Goal: Use online tool/utility: Utilize a website feature to perform a specific function

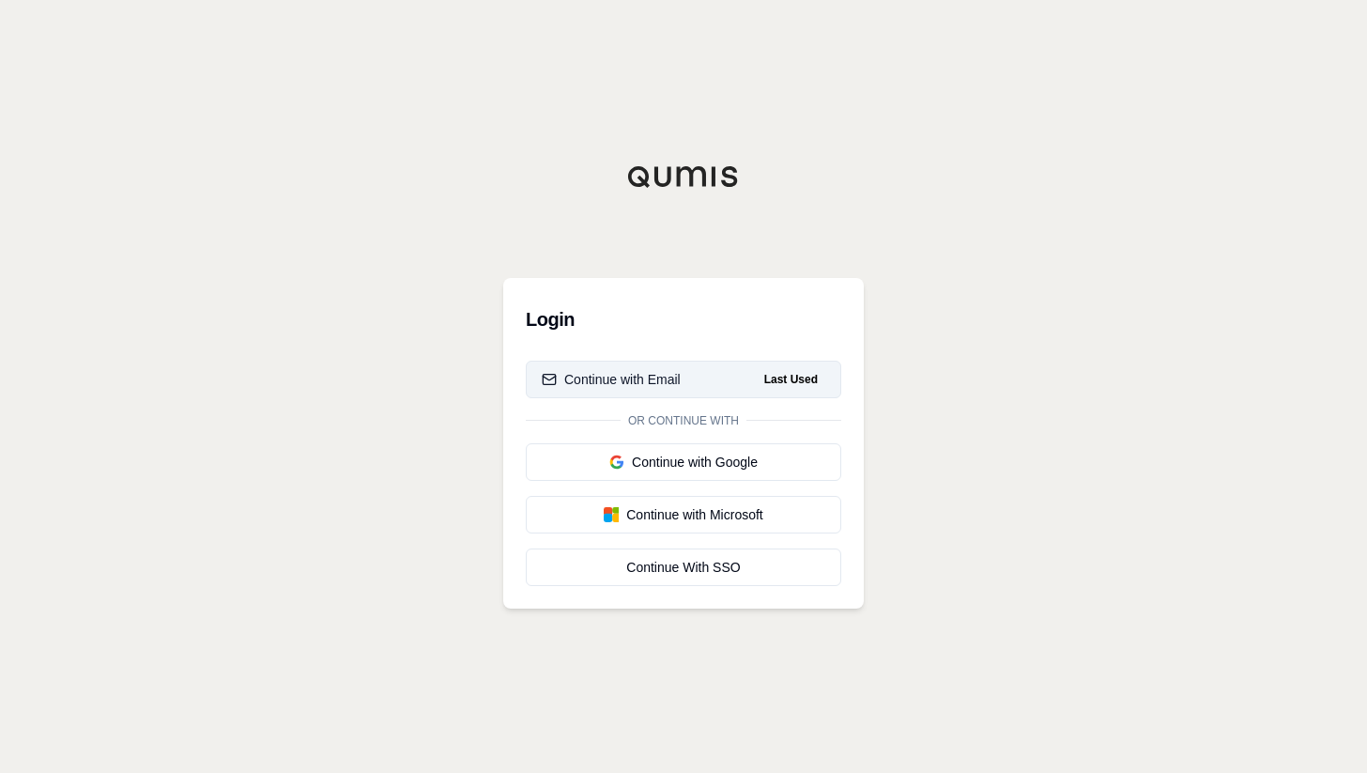
click at [741, 382] on button "Continue with Email Last Used" at bounding box center [684, 380] width 316 height 38
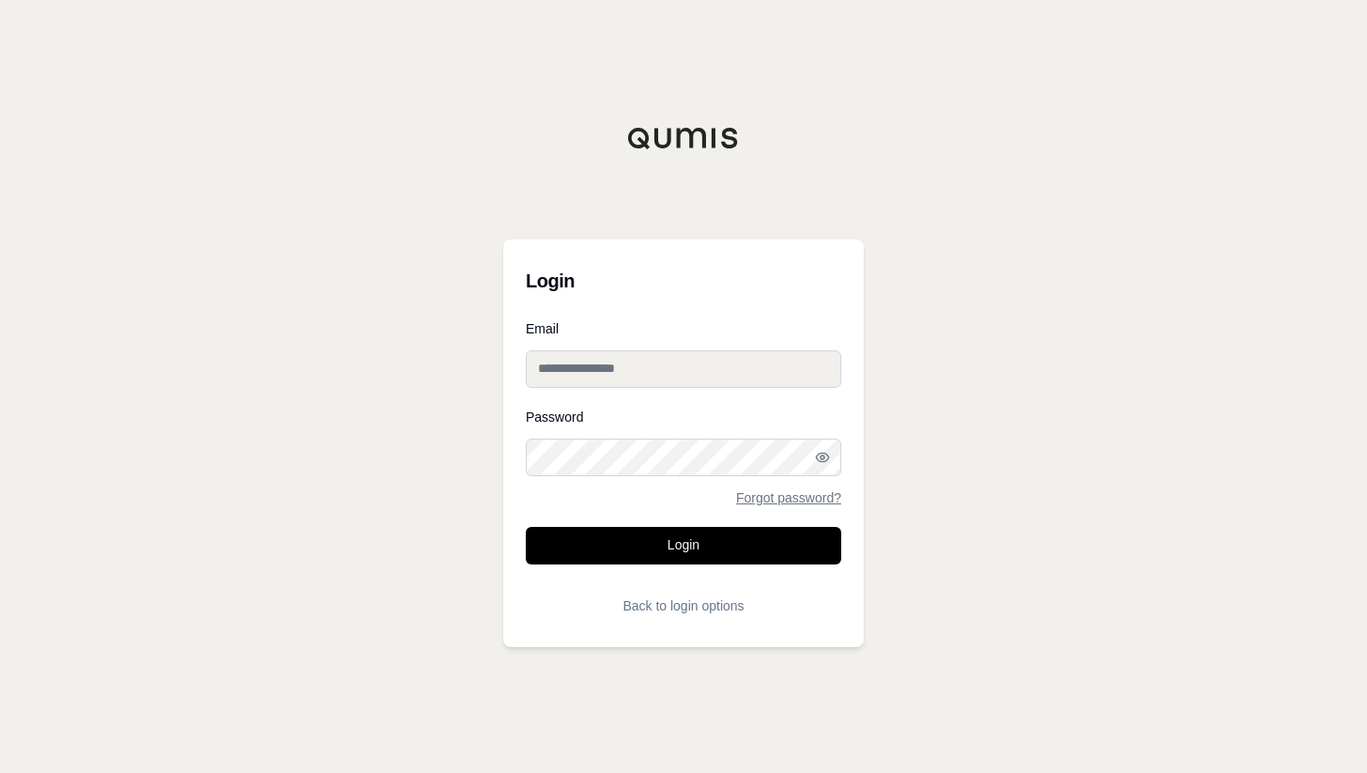
type input "**********"
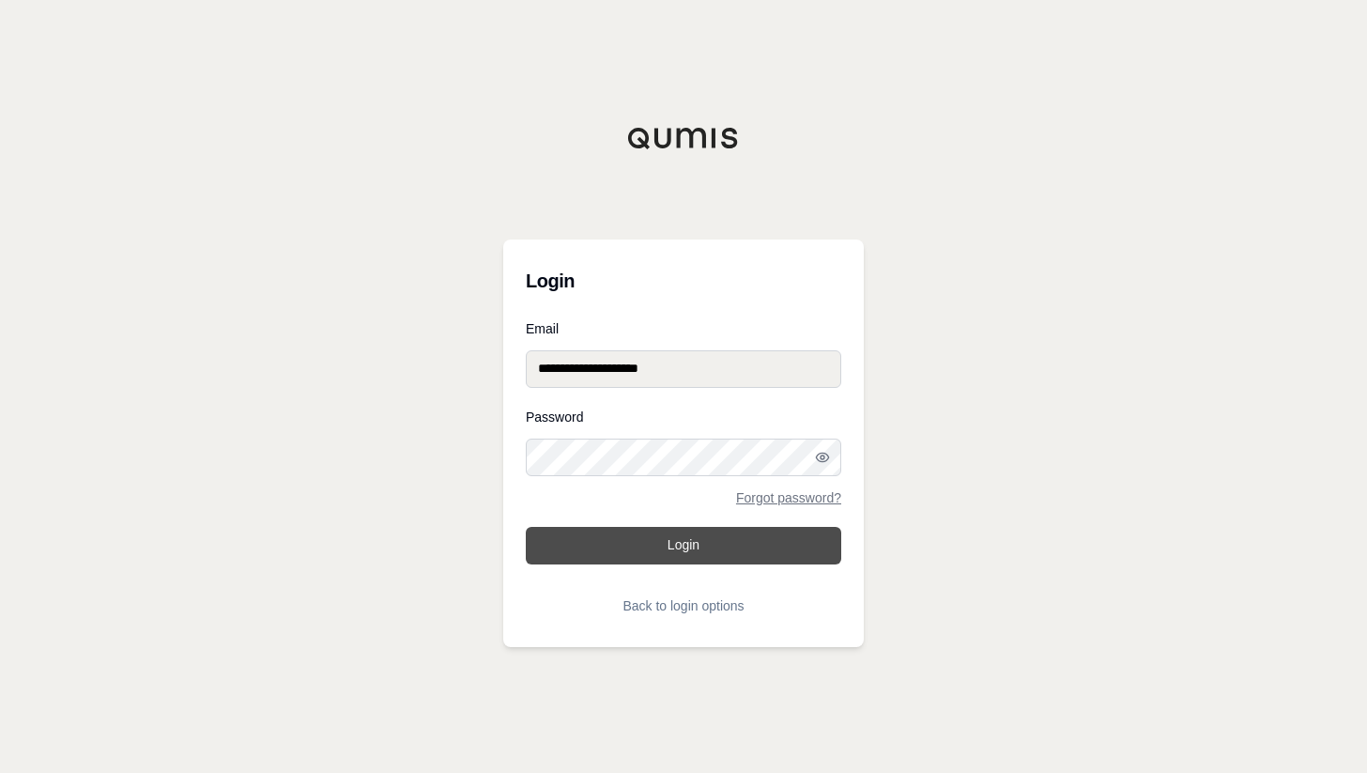
click at [685, 540] on button "Login" at bounding box center [684, 546] width 316 height 38
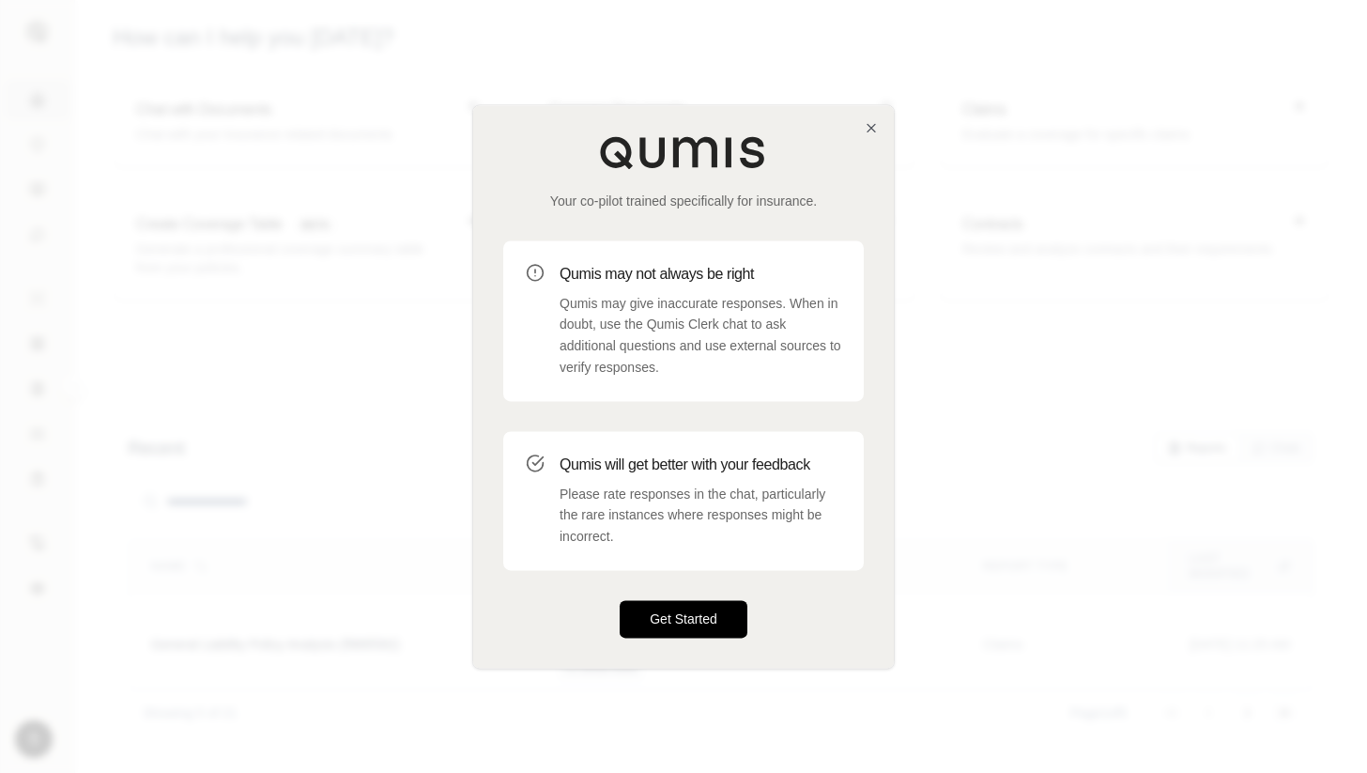
click at [698, 625] on button "Get Started" at bounding box center [684, 619] width 128 height 38
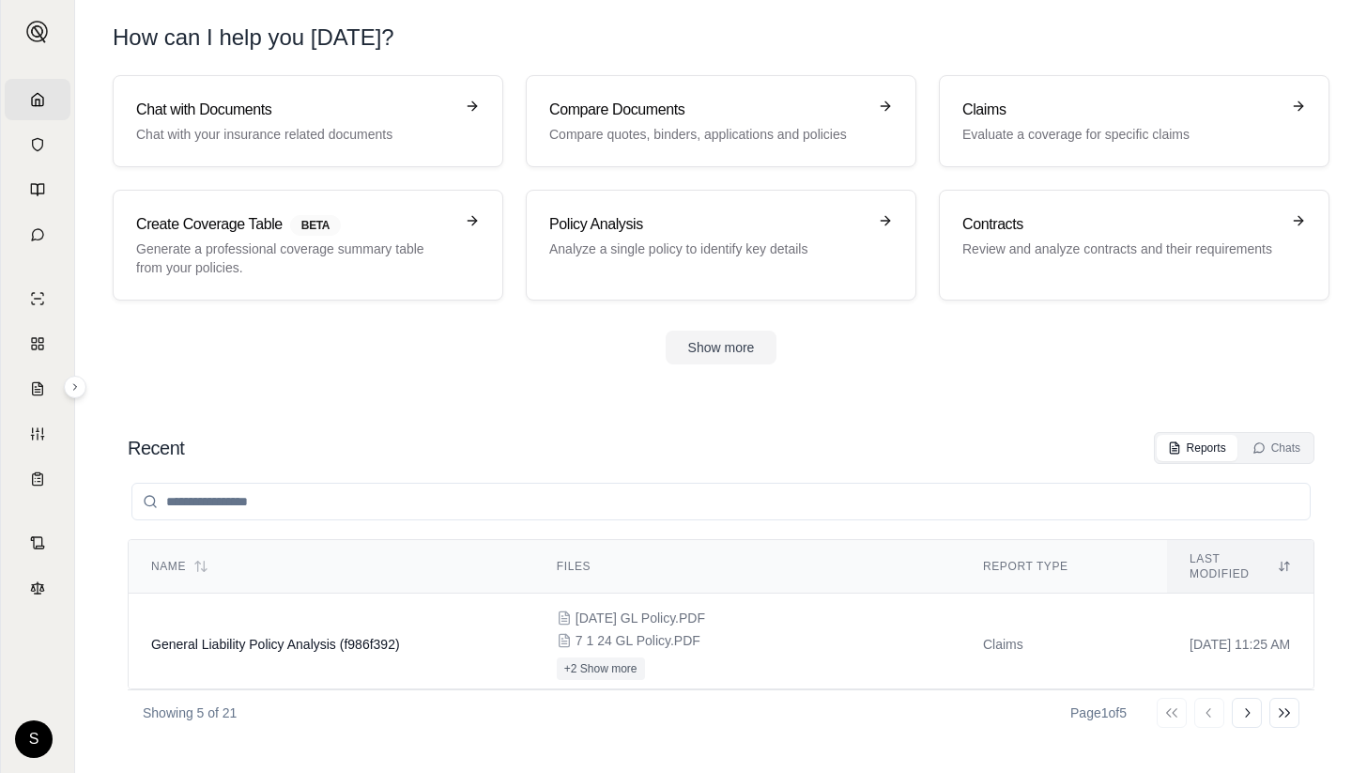
click at [1044, 389] on section "Chat with Documents Chat with your insurance related documents Compare Document…" at bounding box center [721, 234] width 1277 height 319
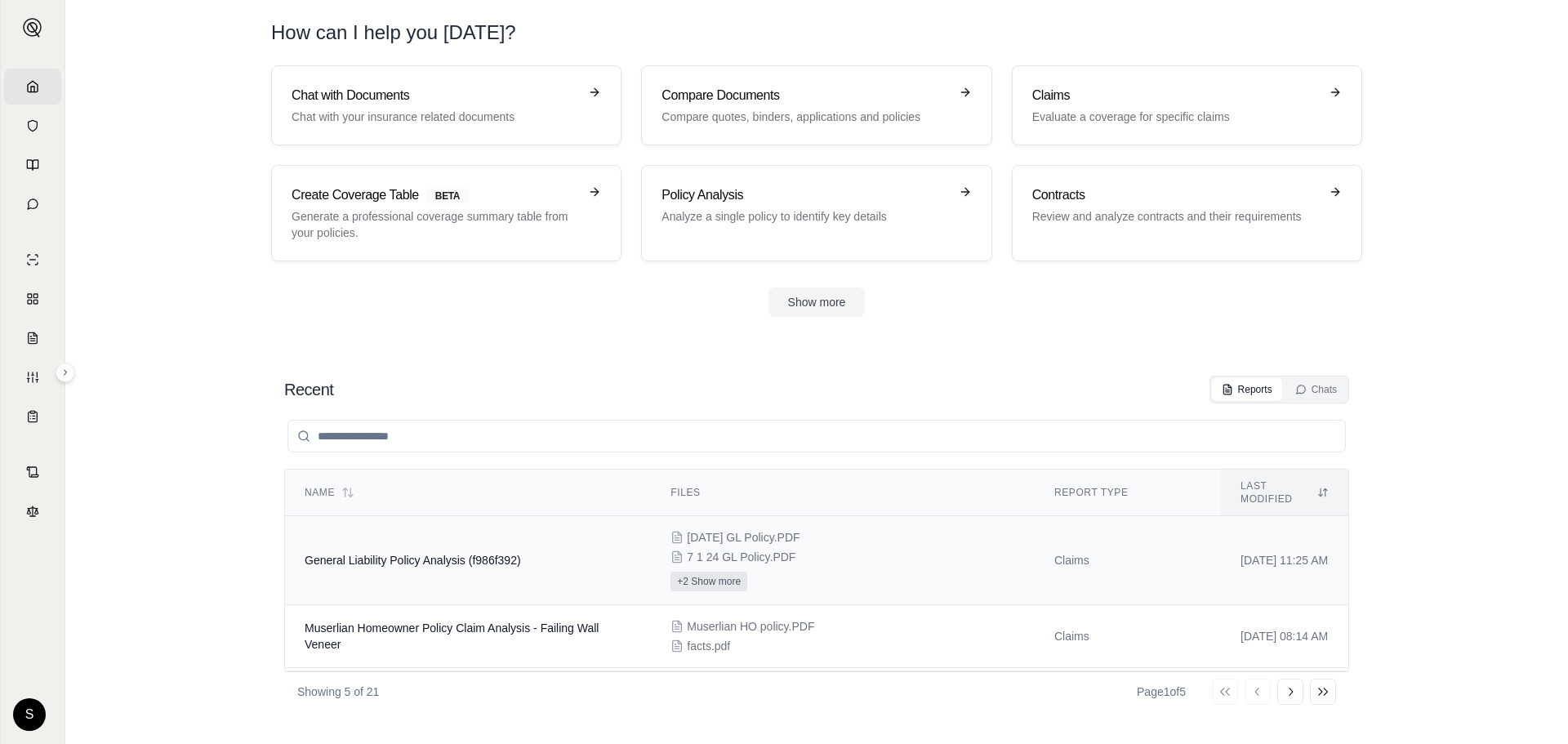
click at [691, 571] on button "+2 Show more" at bounding box center [709, 581] width 77 height 20
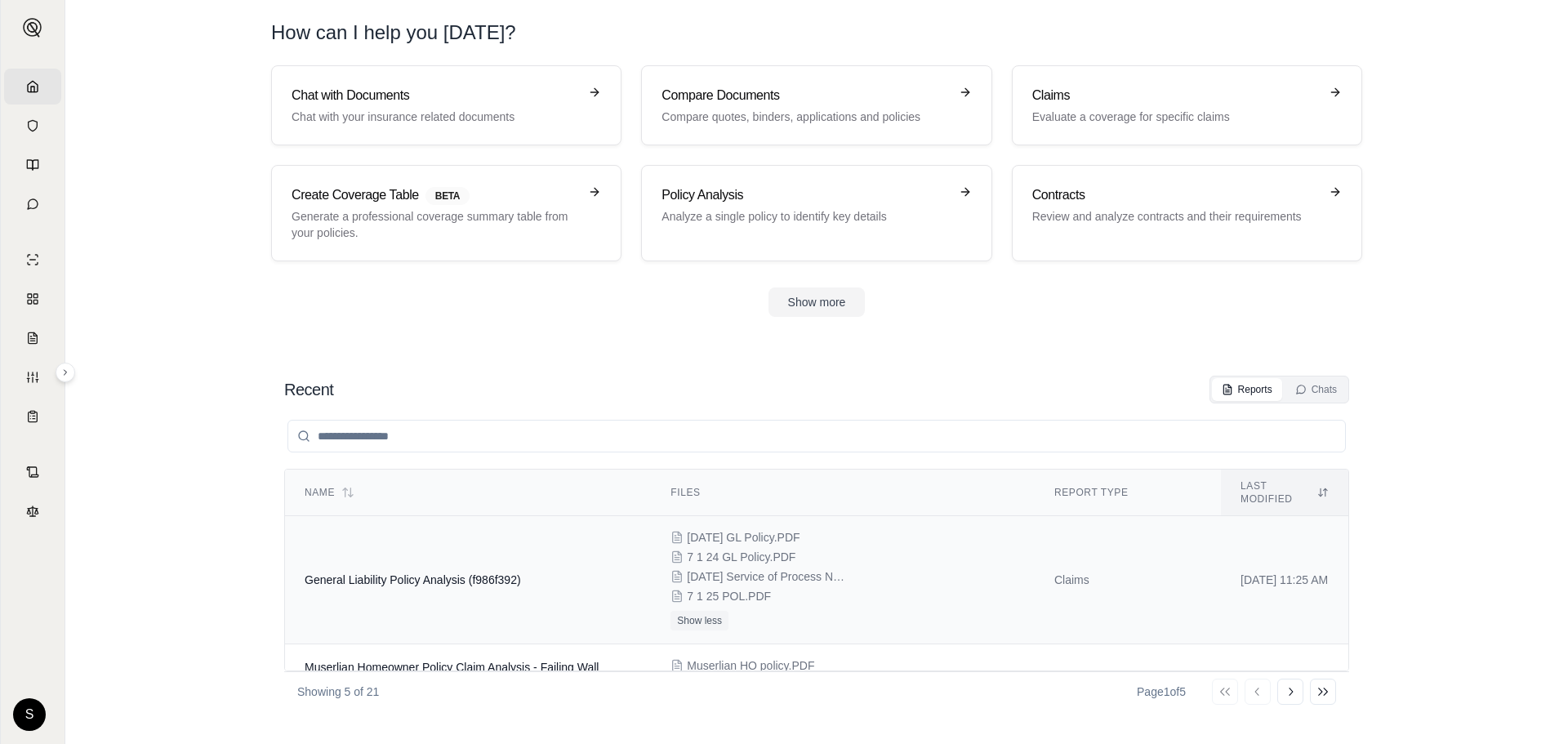
click at [477, 575] on td "General Liability Policy Analysis (f986f392)" at bounding box center [468, 580] width 366 height 128
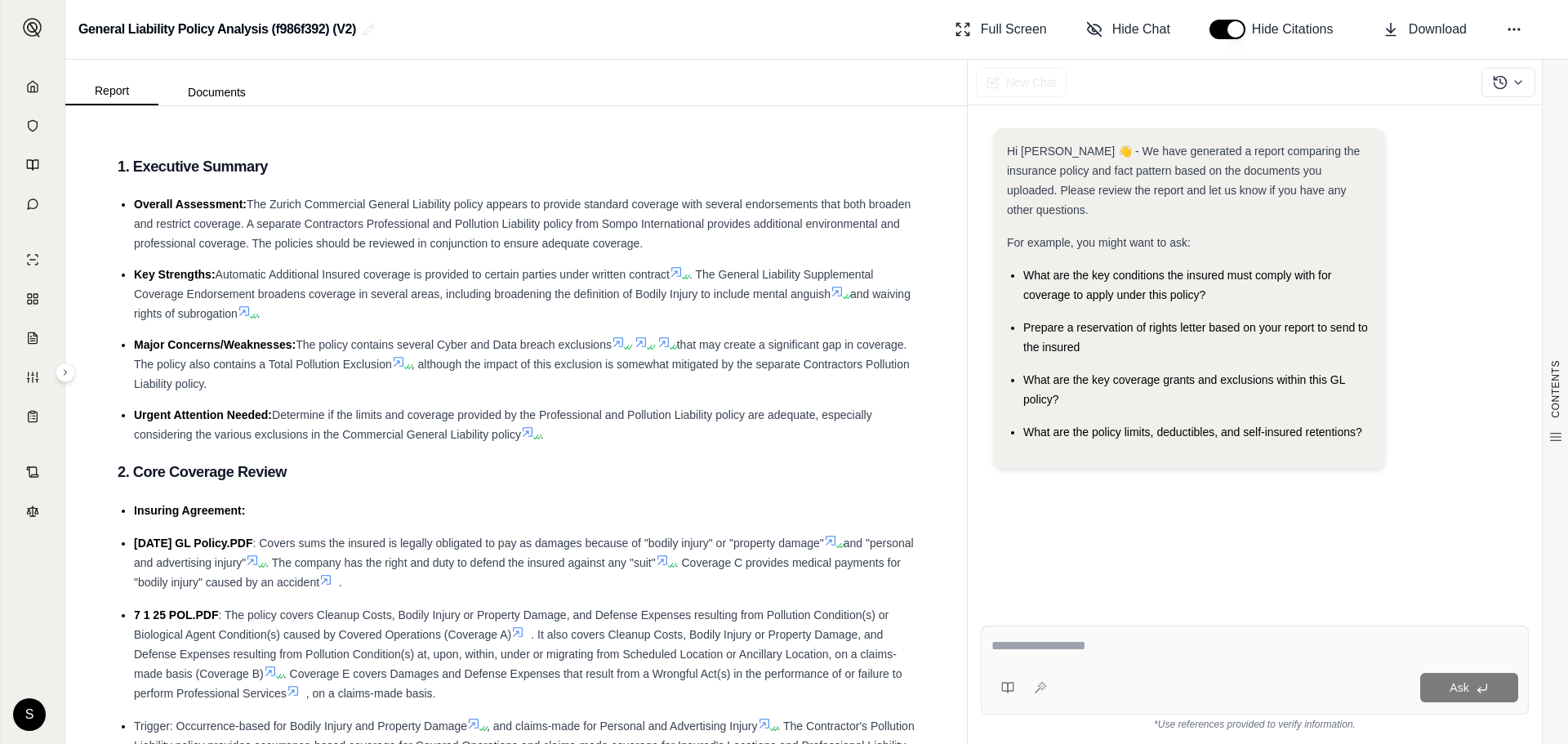
scroll to position [163, 0]
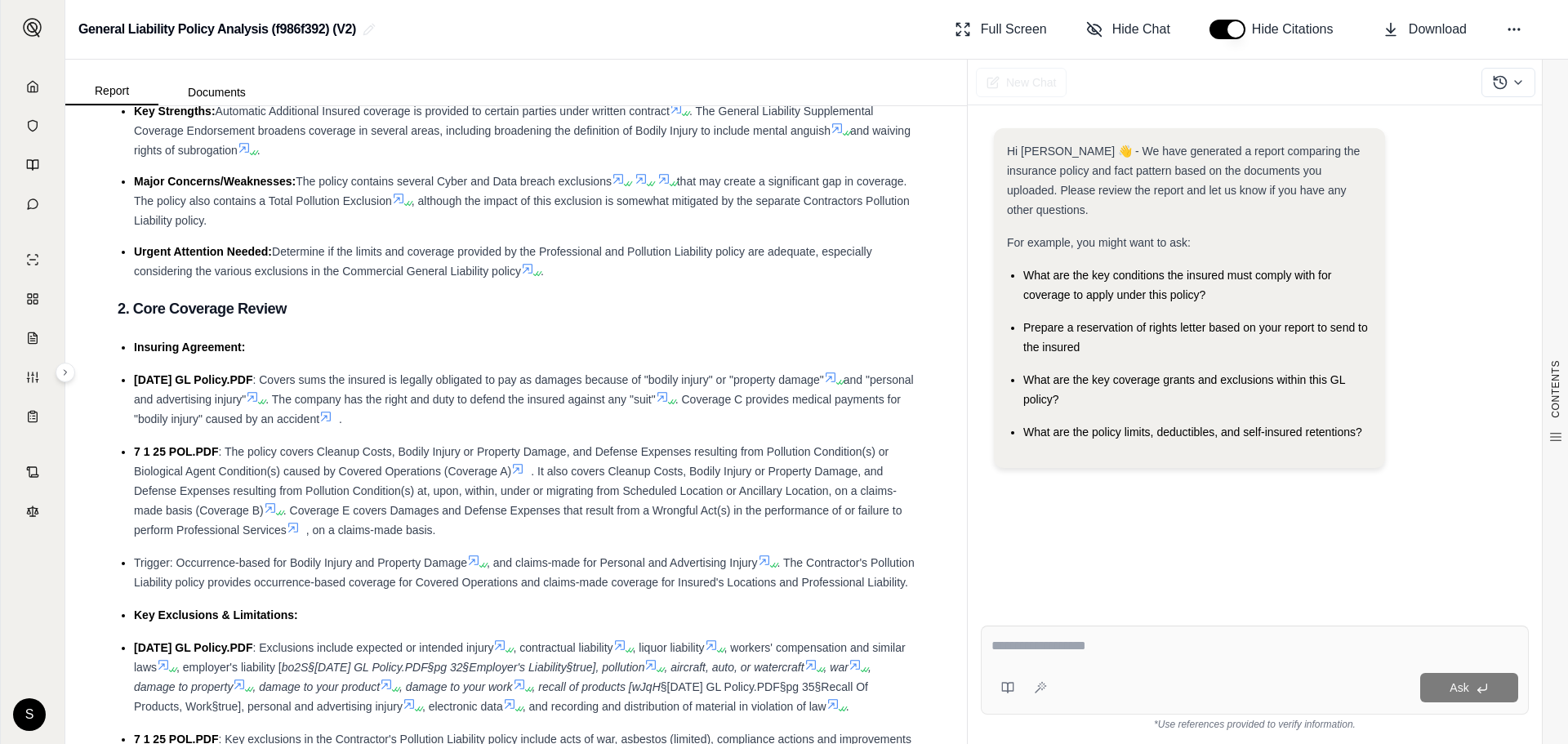
drag, startPoint x: 1061, startPoint y: 638, endPoint x: 1074, endPoint y: 638, distance: 13.0
click at [1062, 638] on textarea at bounding box center [1255, 646] width 527 height 20
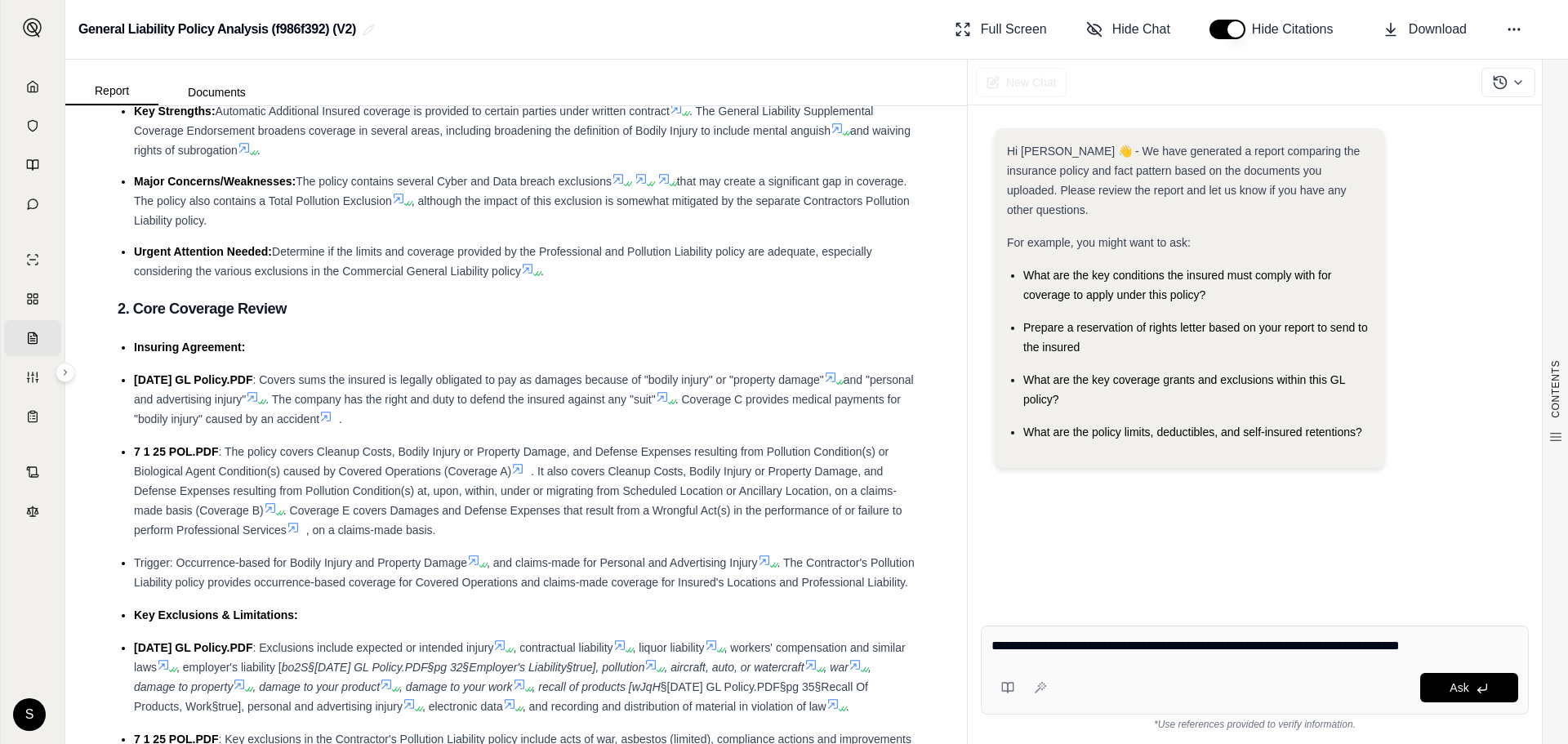
type textarea "**********"
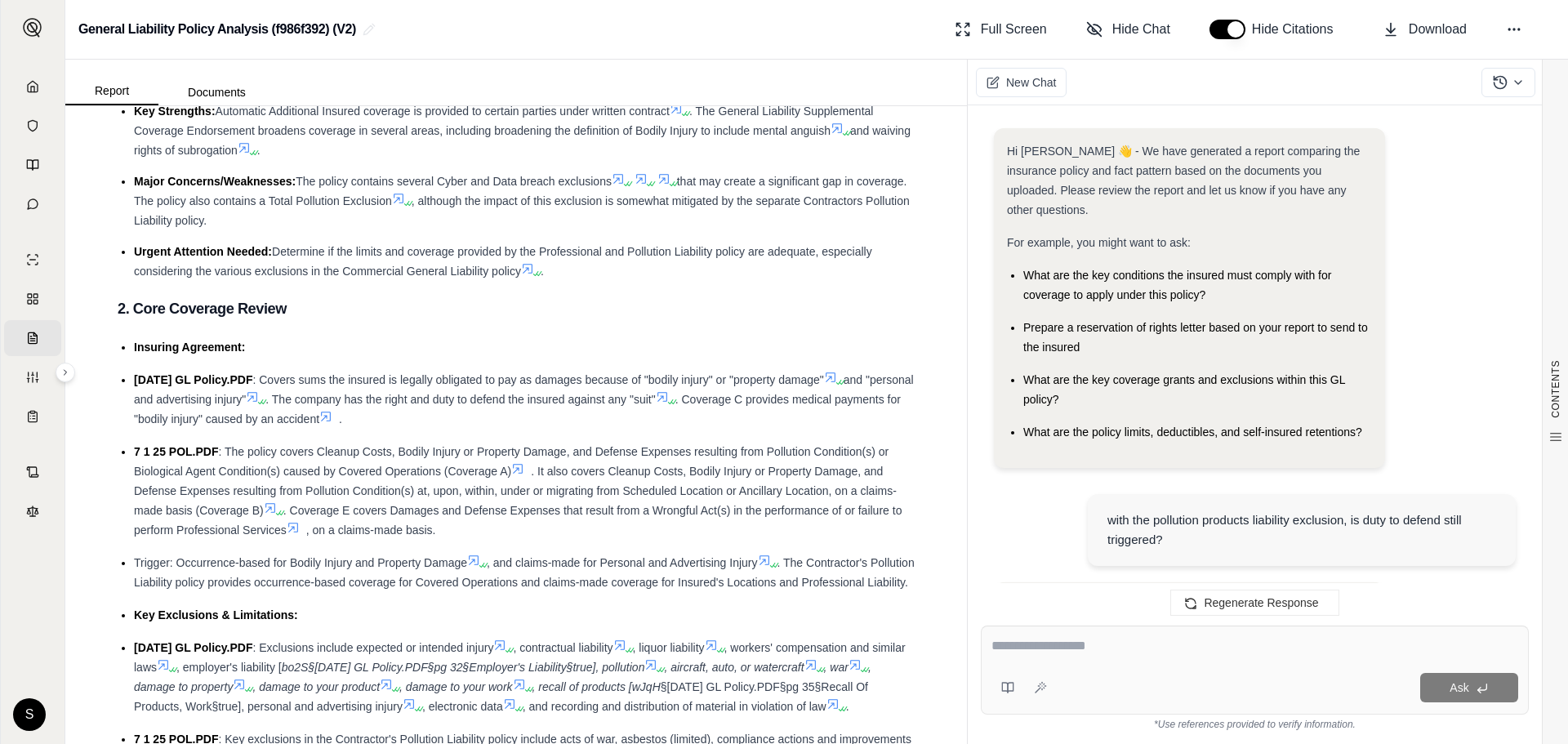
scroll to position [2229, 0]
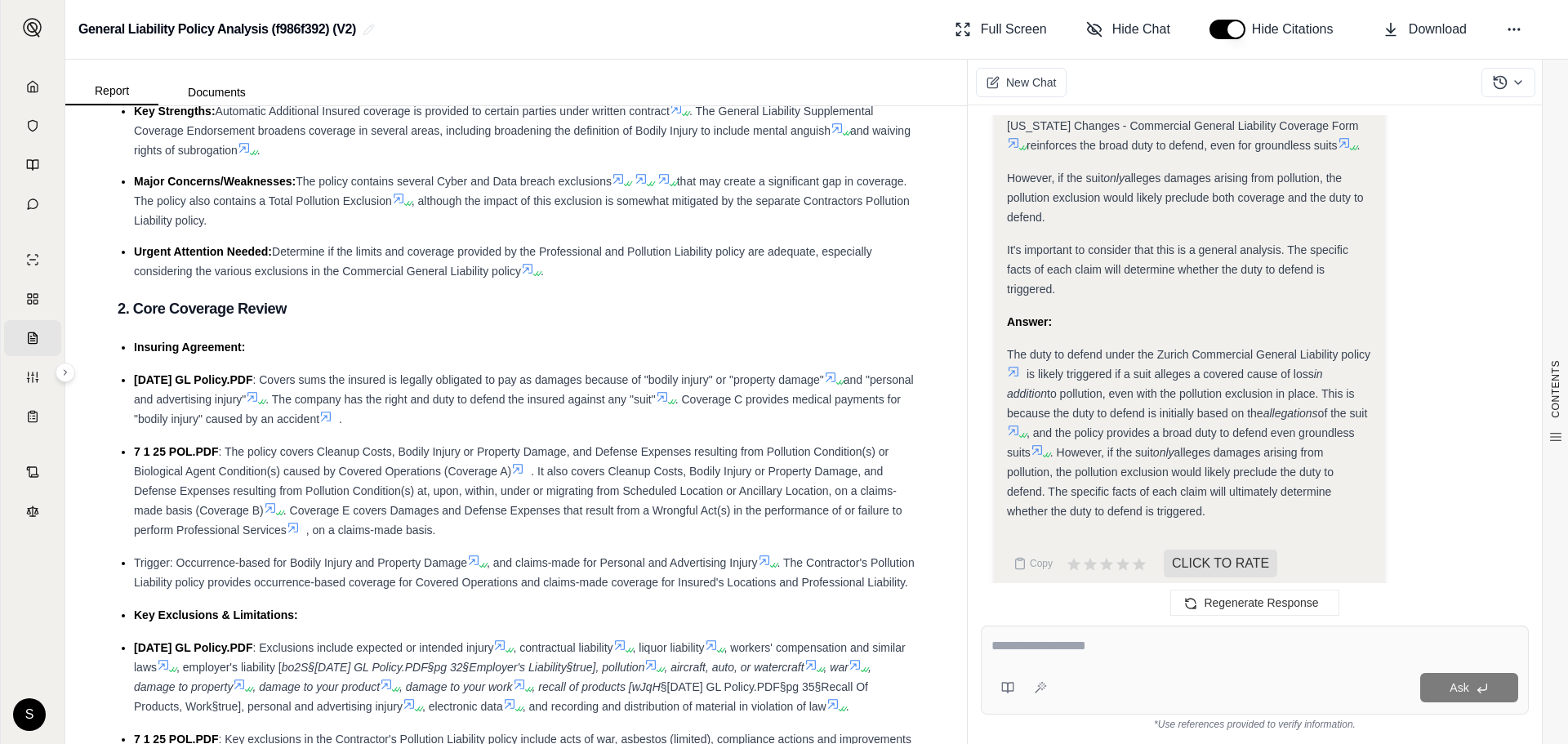
click at [1057, 644] on textarea at bounding box center [1255, 646] width 527 height 20
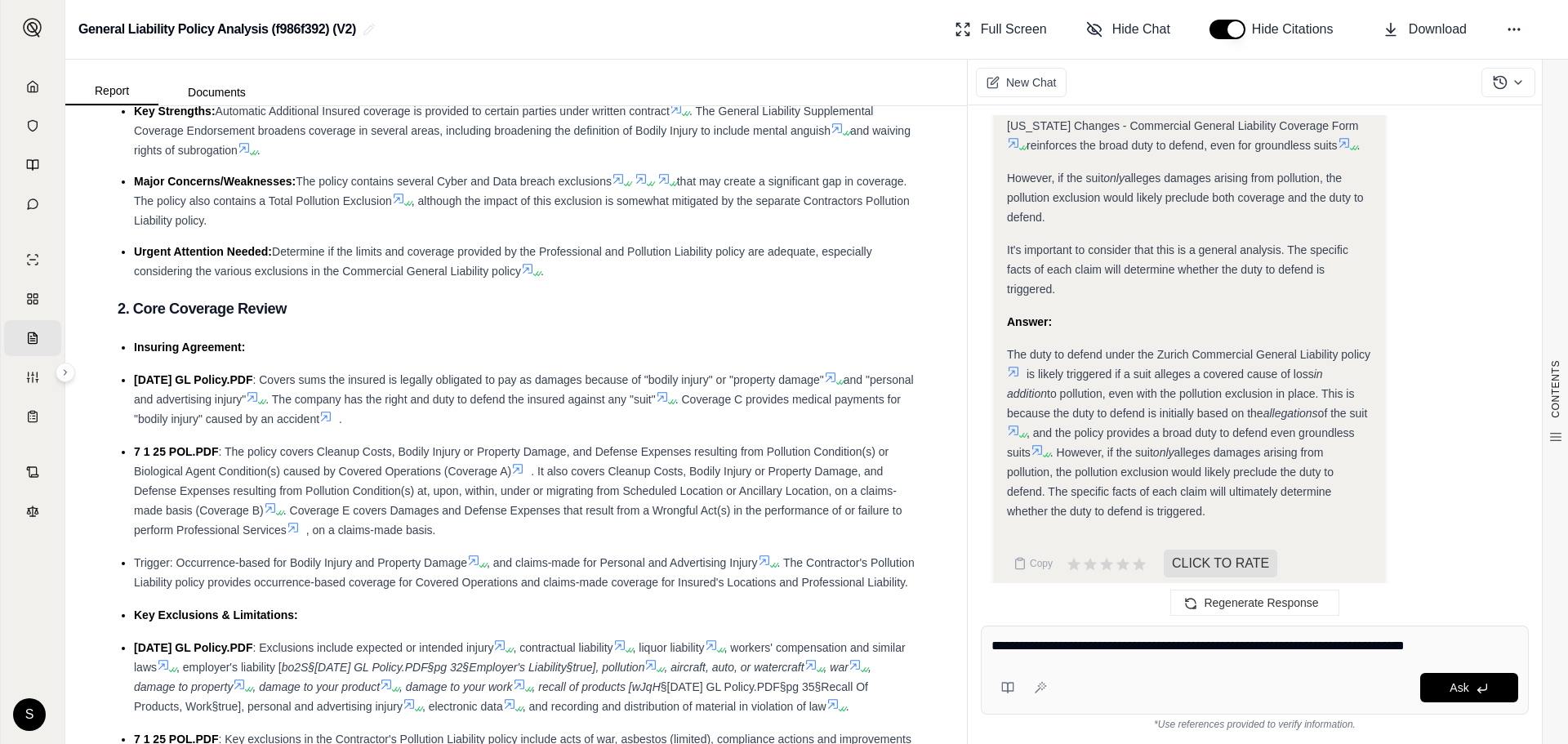
type textarea "**********"
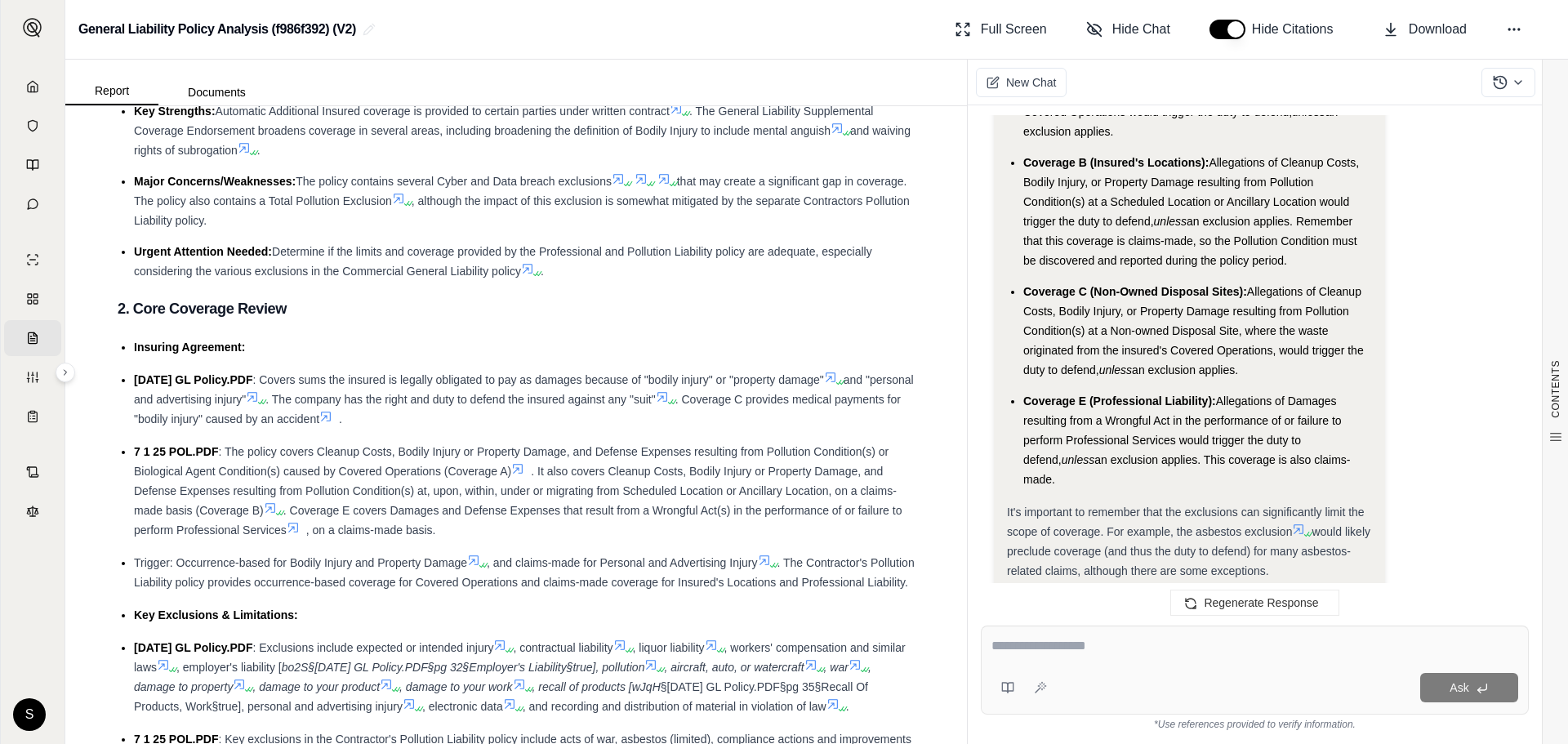
scroll to position [4666, 0]
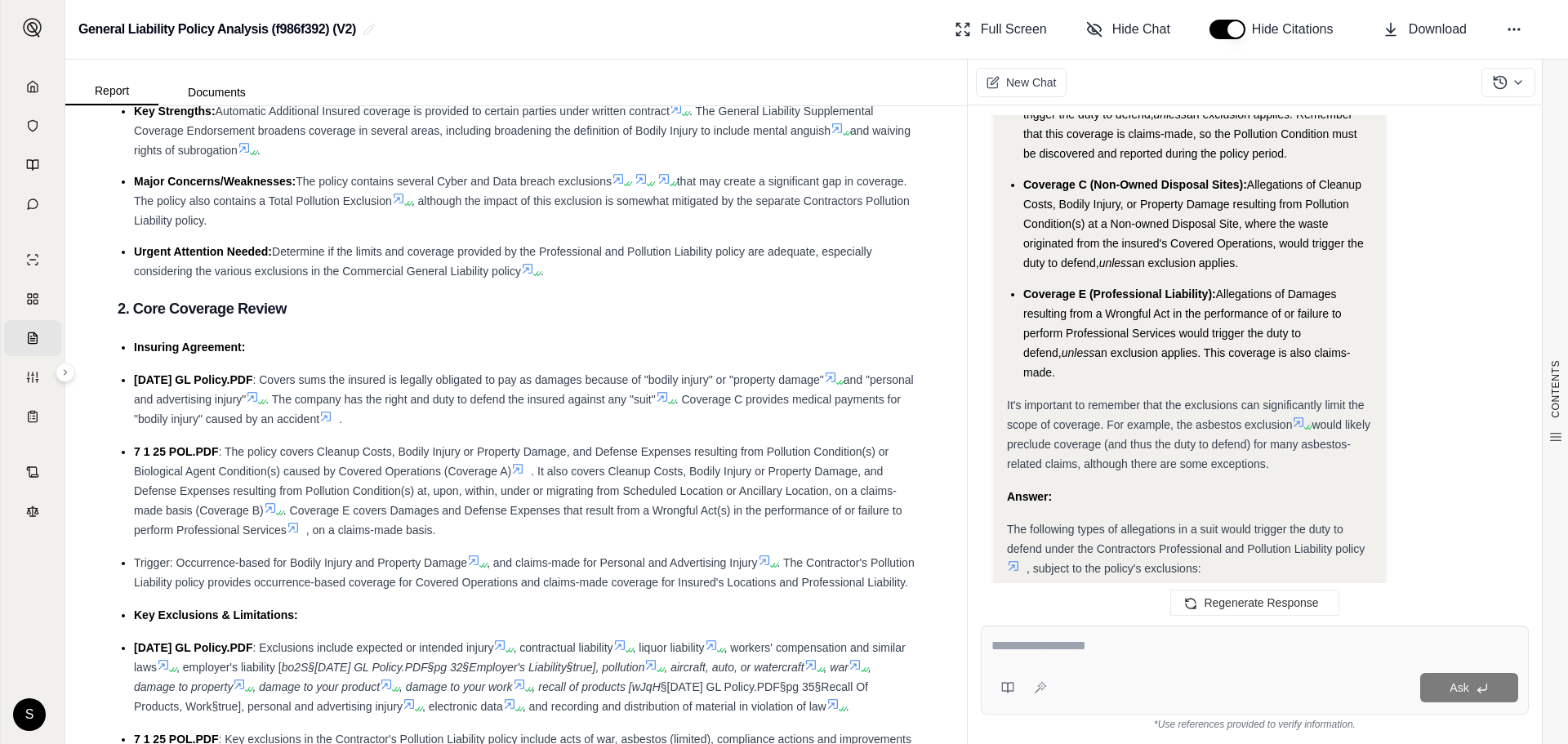
click at [1069, 652] on textarea at bounding box center [1255, 646] width 527 height 20
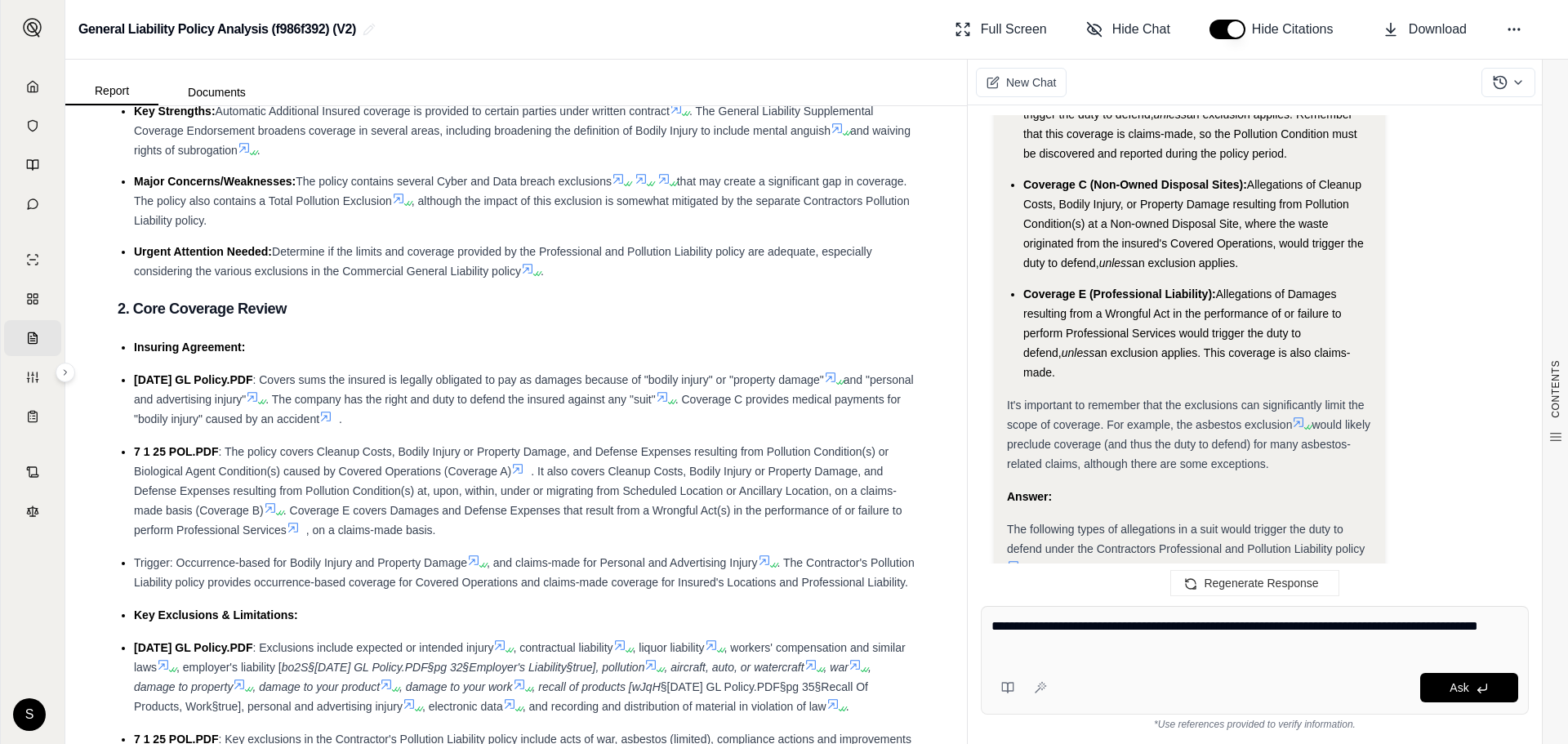
type textarea "**********"
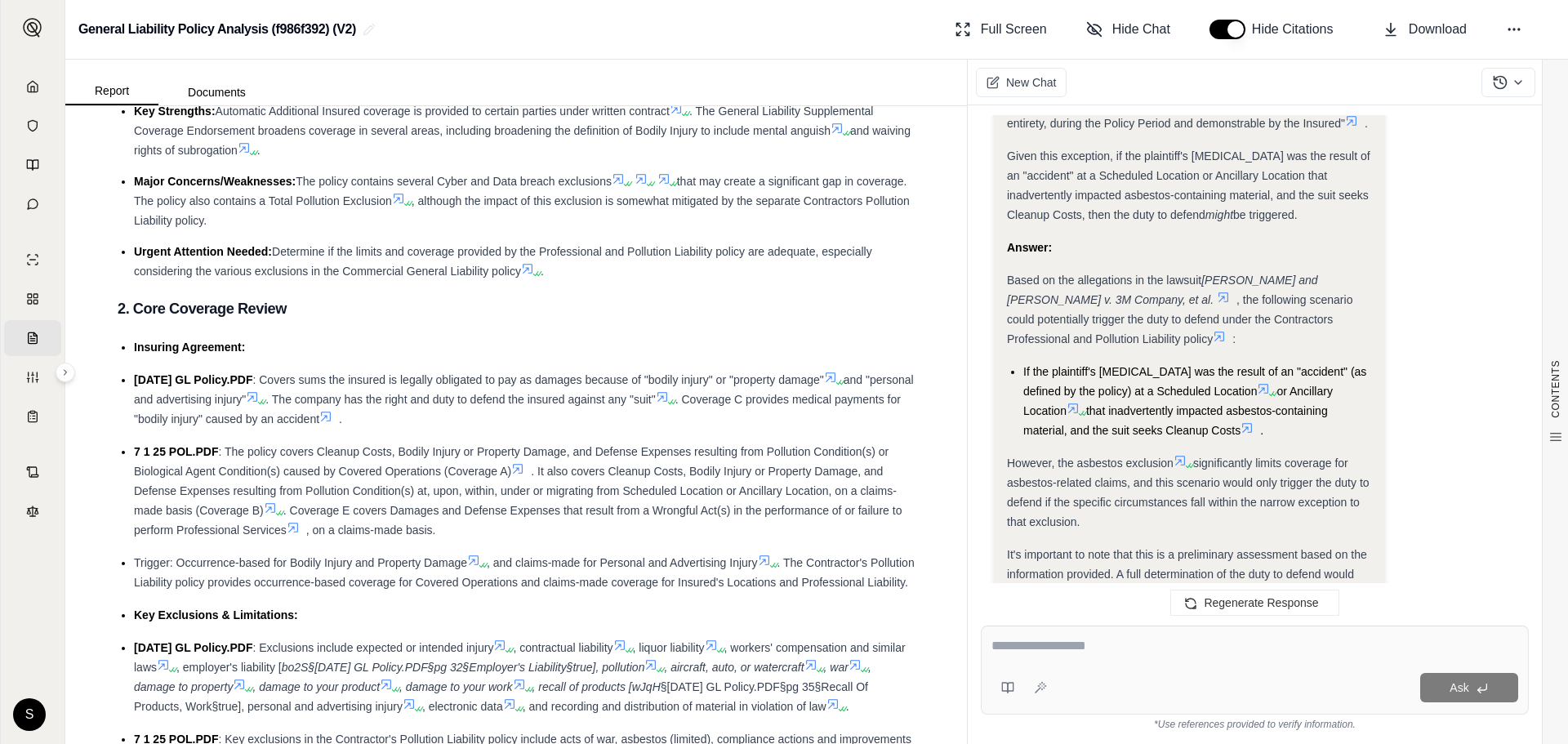
scroll to position [7231, 0]
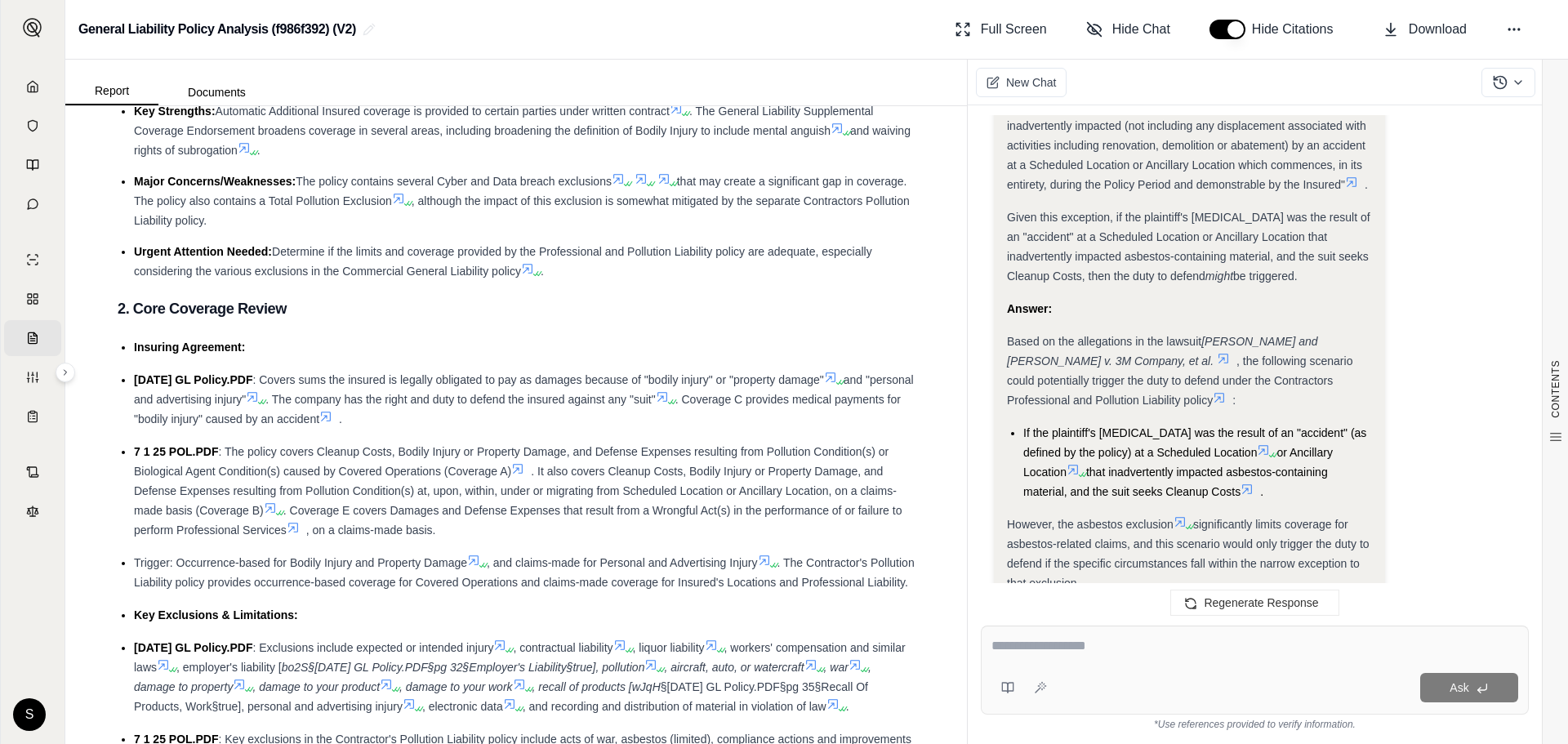
click at [1186, 515] on icon at bounding box center [1180, 521] width 13 height 13
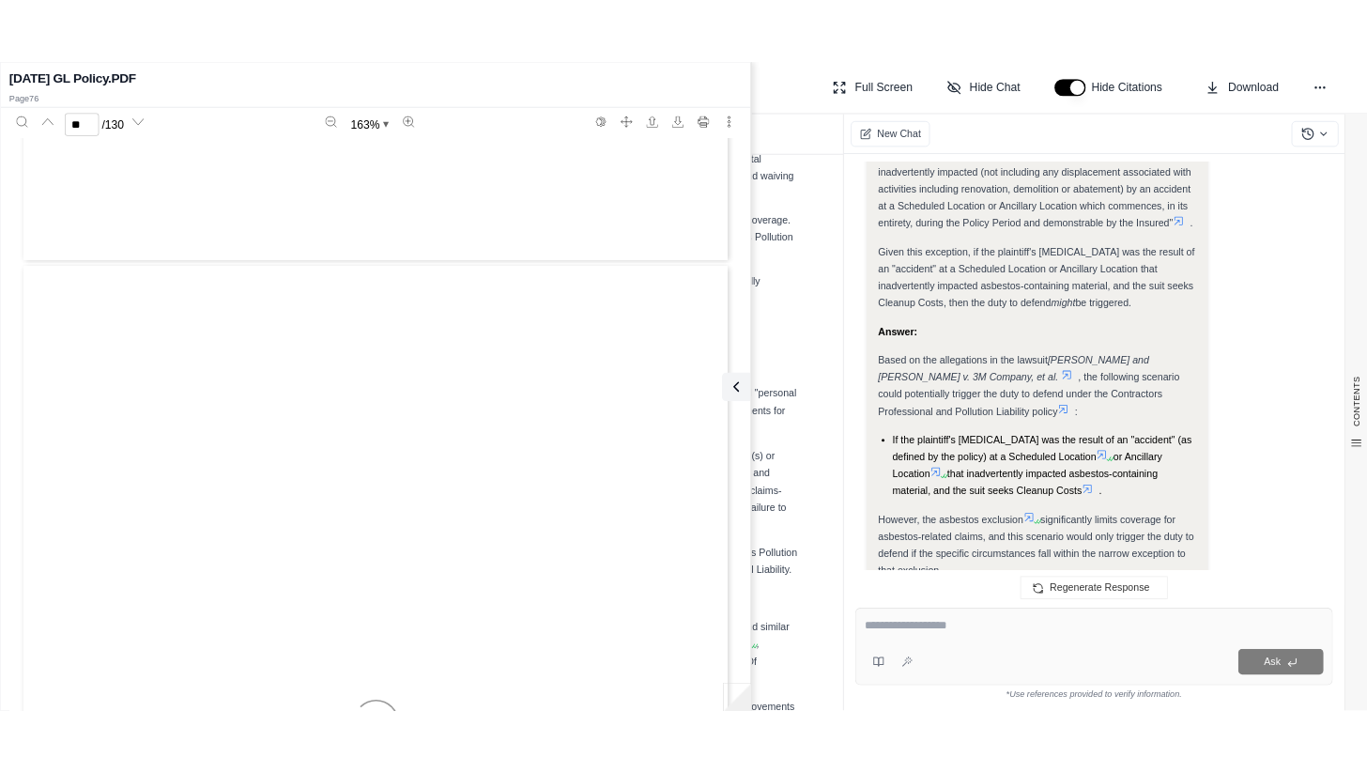
scroll to position [90886, 0]
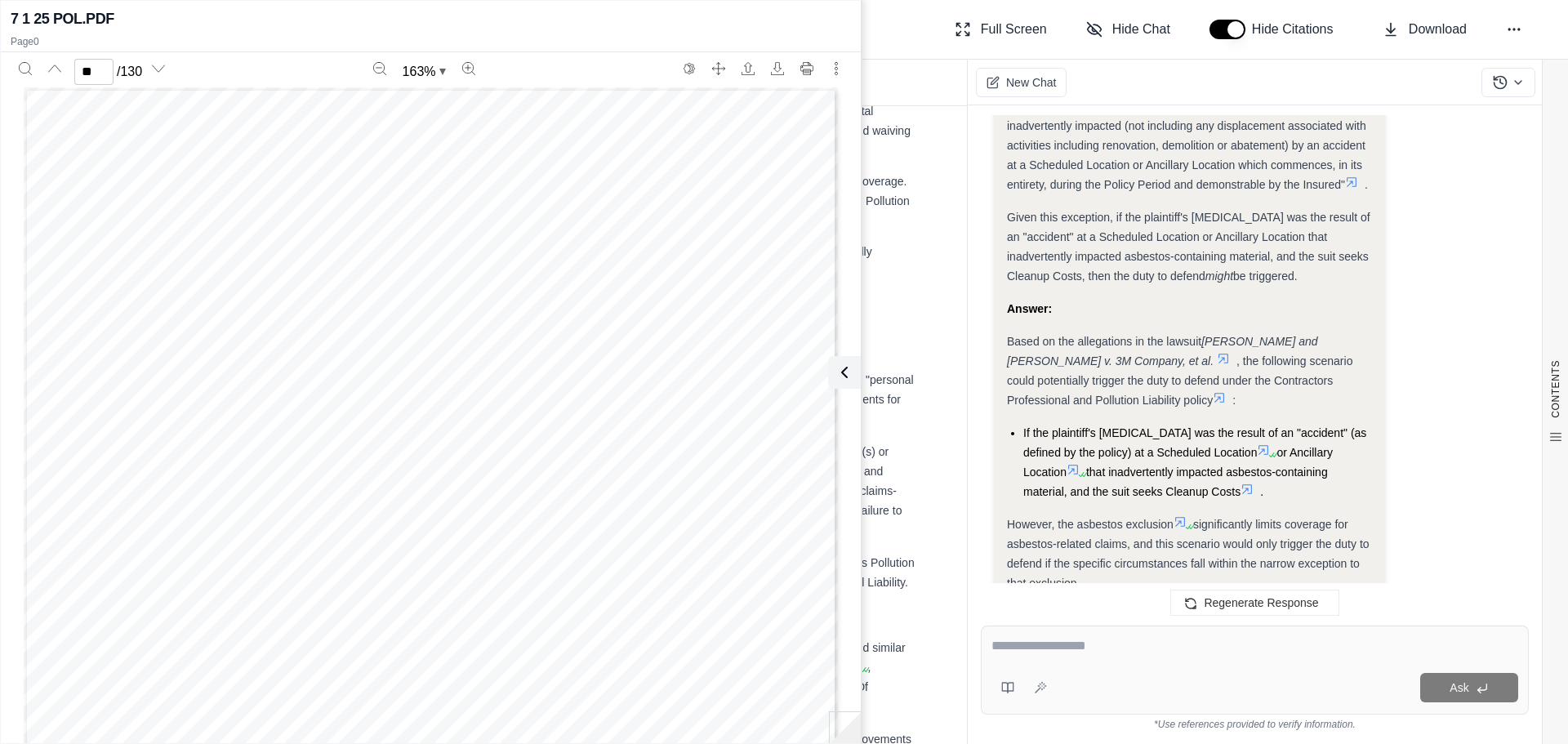
drag, startPoint x: 1157, startPoint y: 375, endPoint x: 1145, endPoint y: 372, distance: 12.4
click at [1189, 391] on icon at bounding box center [1219, 397] width 13 height 13
type input "*"
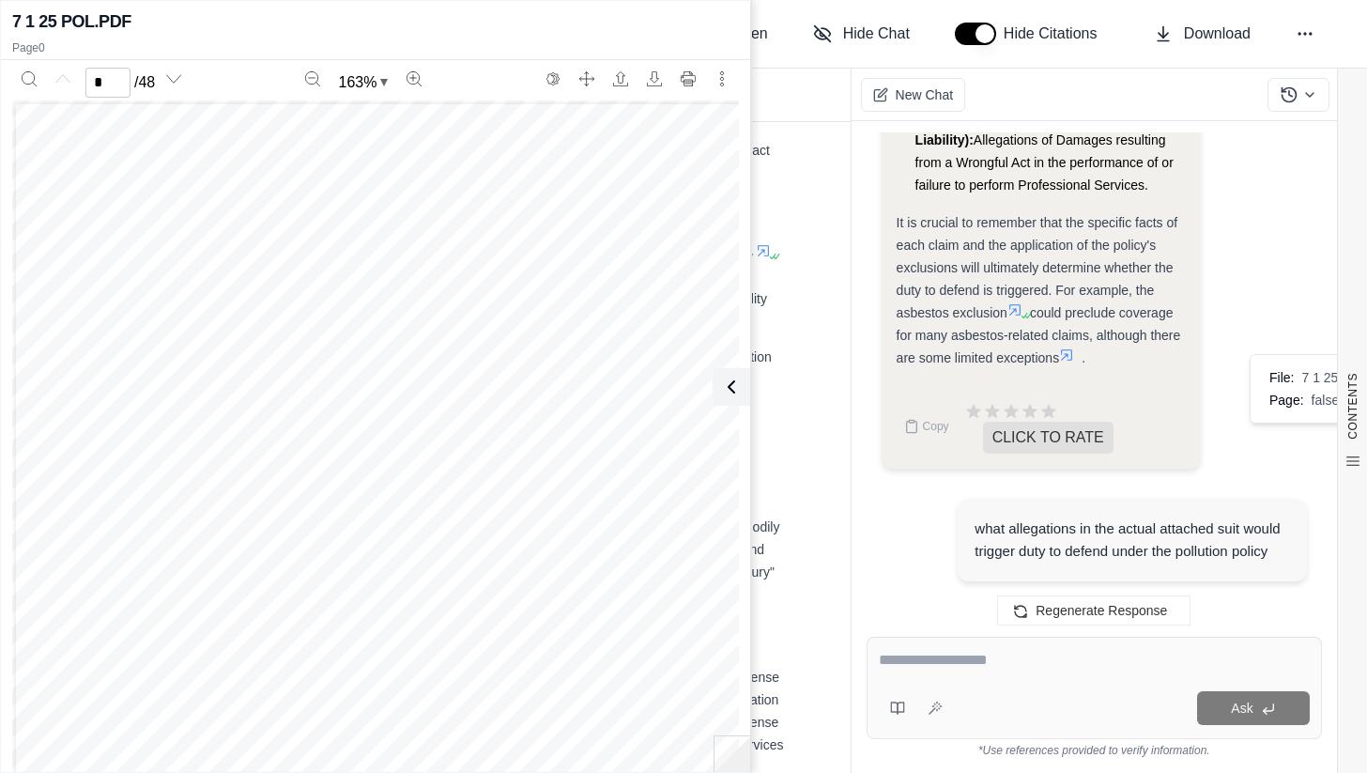
scroll to position [210, 0]
